Goal: Information Seeking & Learning: Learn about a topic

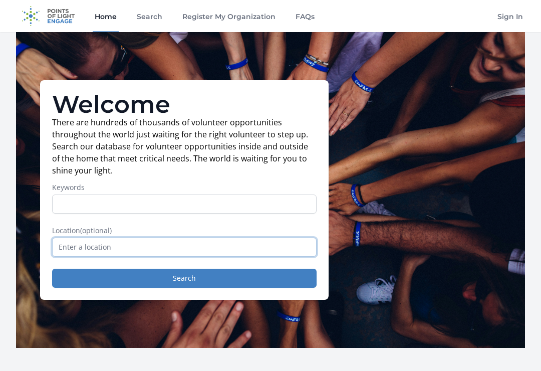
click at [77, 241] on input "text" at bounding box center [184, 246] width 265 height 19
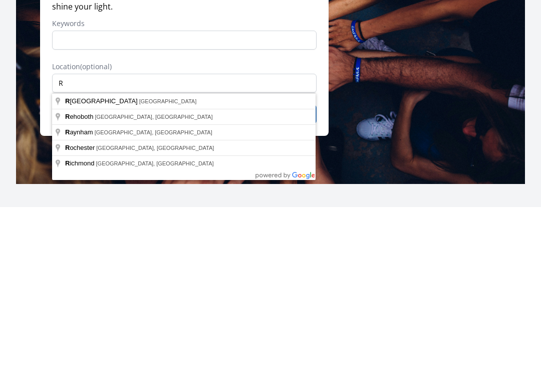
type input "[US_STATE], [GEOGRAPHIC_DATA]"
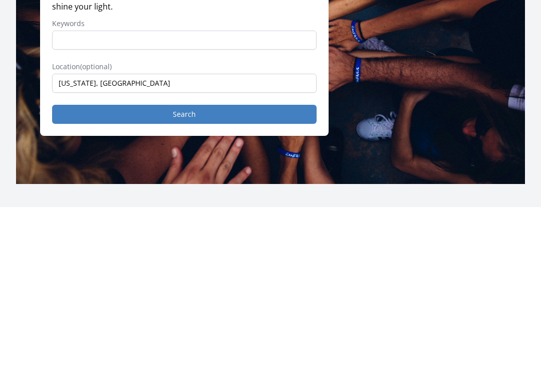
scroll to position [164, 0]
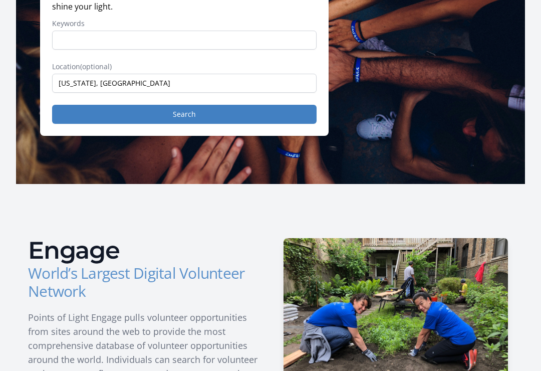
click at [191, 114] on button "Search" at bounding box center [184, 114] width 265 height 19
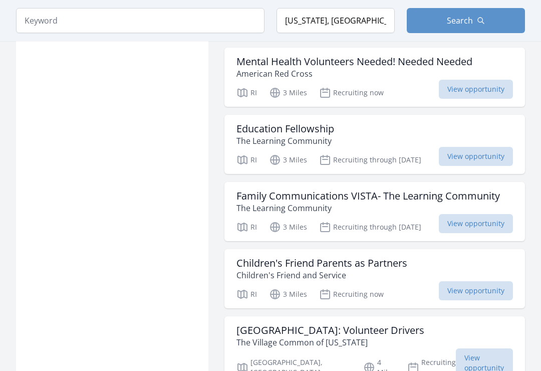
scroll to position [1036, 0]
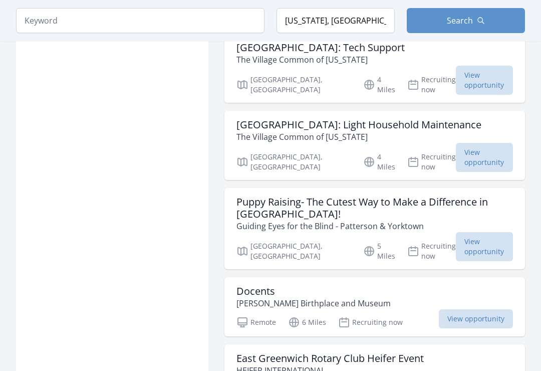
scroll to position [1396, 0]
click at [427, 285] on div "Docents Gilbert Stuart Birthplace and Museum" at bounding box center [374, 297] width 277 height 24
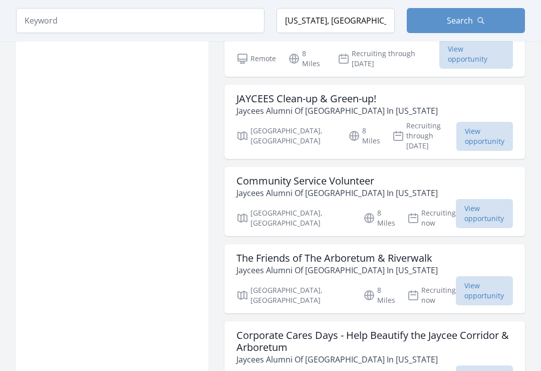
scroll to position [2529, 0]
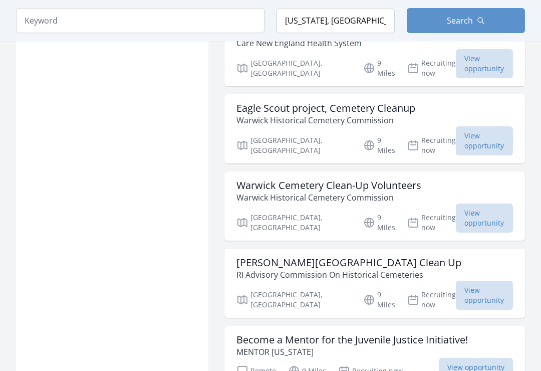
scroll to position [3921, 0]
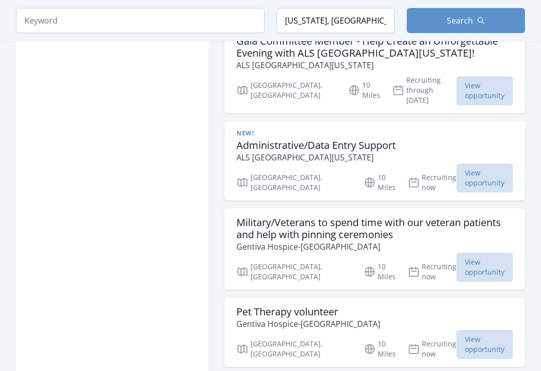
scroll to position [5368, 0]
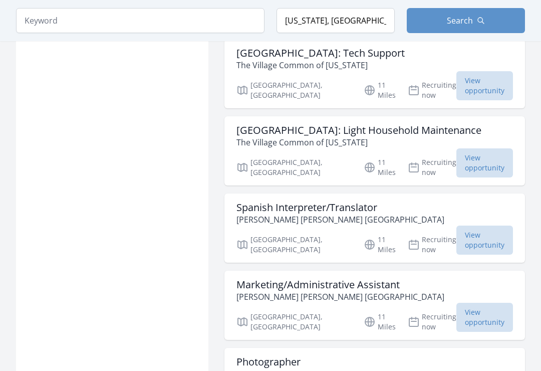
scroll to position [6805, 0]
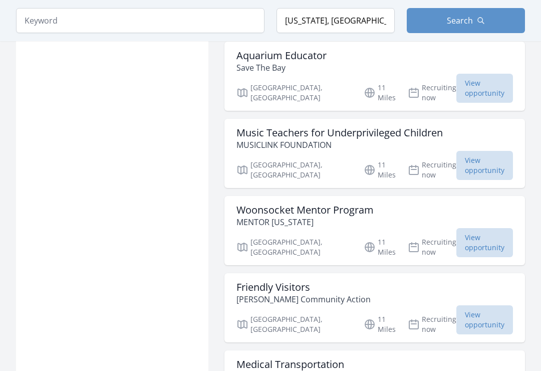
scroll to position [7874, 0]
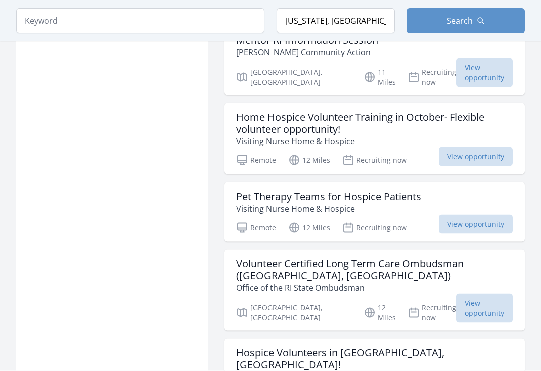
scroll to position [8442, 0]
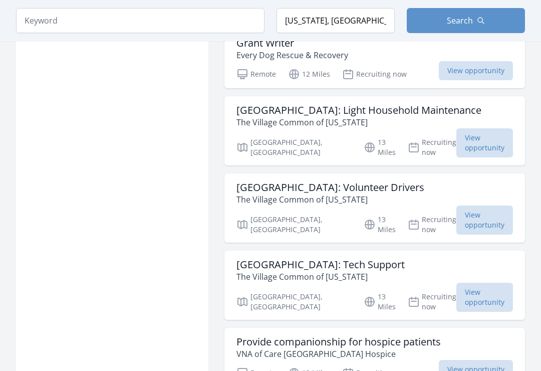
scroll to position [8994, 0]
